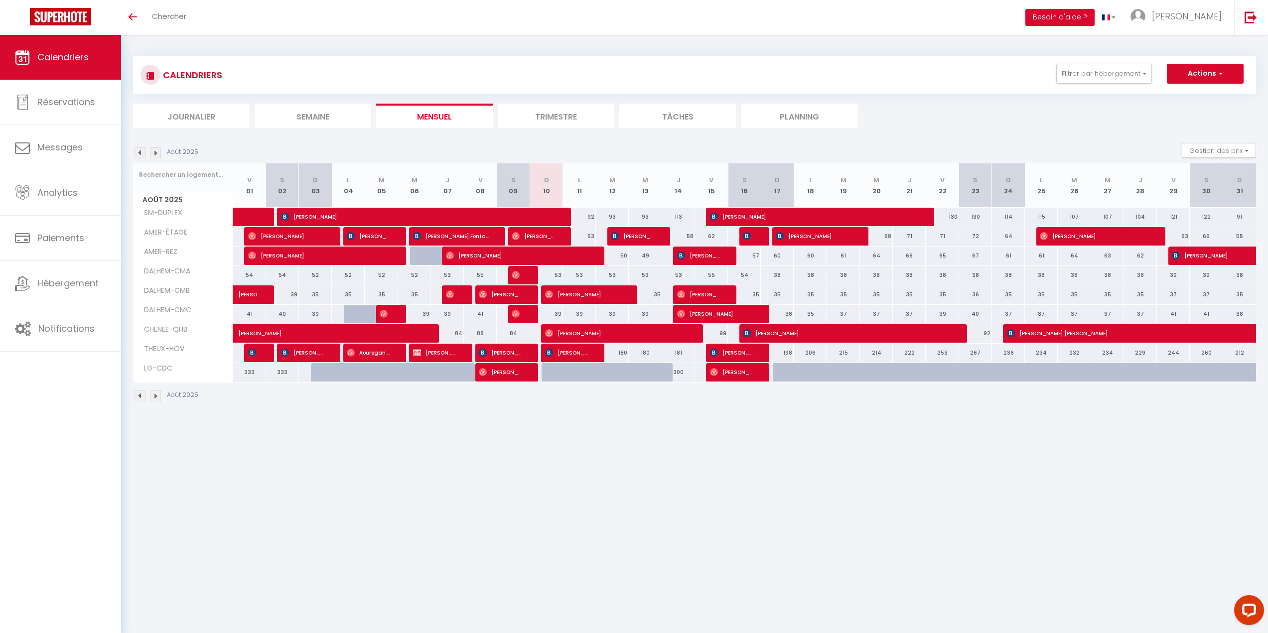
click at [620, 352] on div "180" at bounding box center [612, 353] width 33 height 18
type input "180"
type input "[DATE]"
type input "Mer 13 Août 2025"
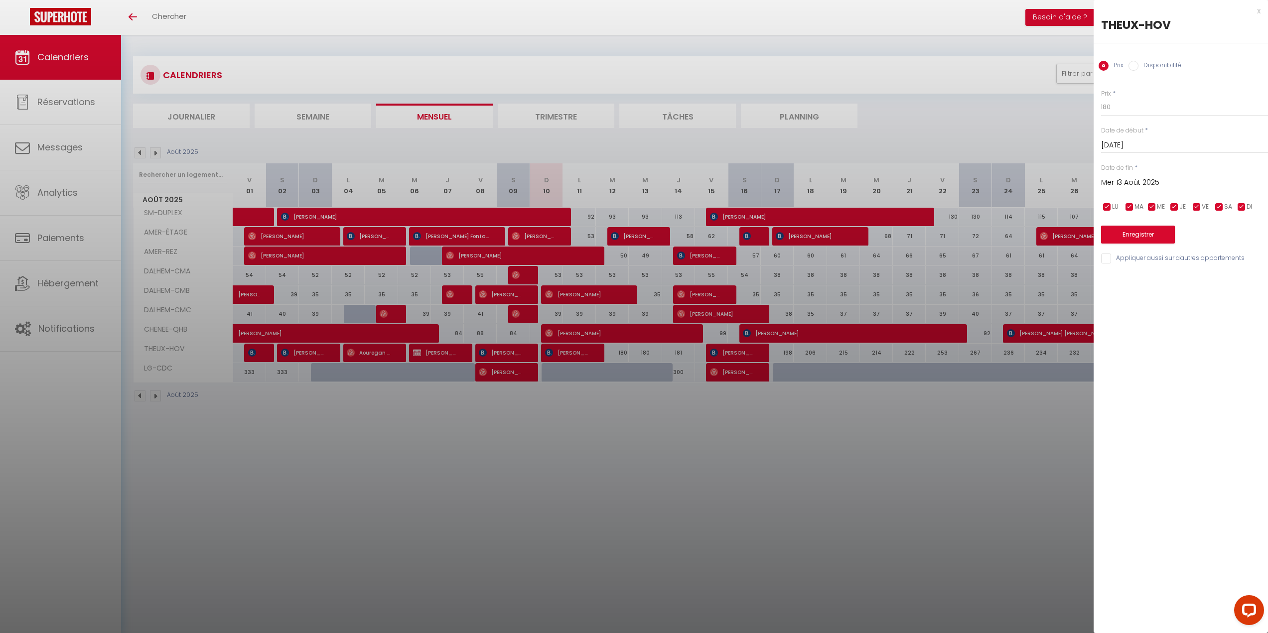
click at [1145, 66] on label "Disponibilité" at bounding box center [1159, 66] width 43 height 11
click at [1138, 66] on input "Disponibilité" at bounding box center [1133, 66] width 10 height 10
radio input "true"
radio input "false"
click at [1131, 106] on select "Disponible Indisponible" at bounding box center [1184, 107] width 167 height 19
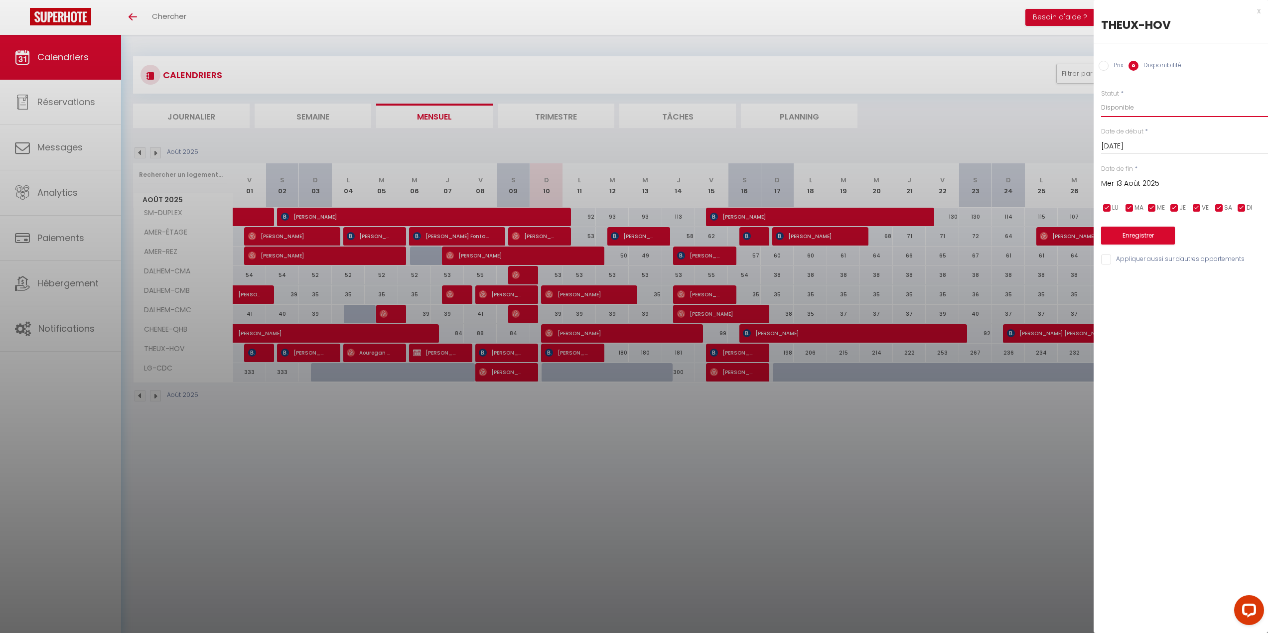
select select "0"
click at [1101, 98] on select "Disponible Indisponible" at bounding box center [1184, 107] width 167 height 19
click at [1119, 233] on button "Enregistrer" at bounding box center [1138, 236] width 74 height 18
